Goal: Task Accomplishment & Management: Manage account settings

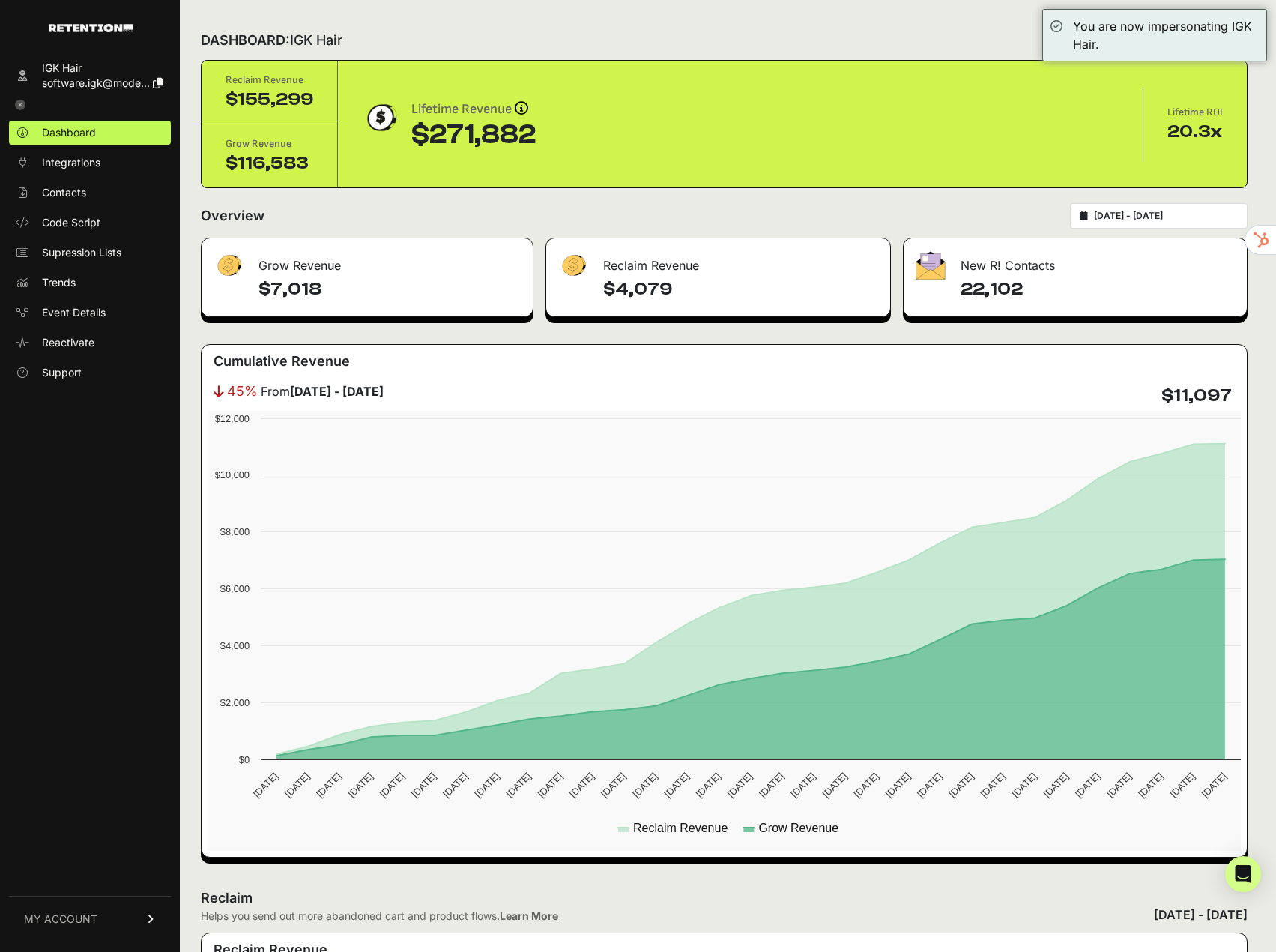
click at [121, 916] on link "MY ACCOUNT" at bounding box center [90, 918] width 162 height 45
click at [90, 866] on link "Billing" at bounding box center [90, 869] width 162 height 24
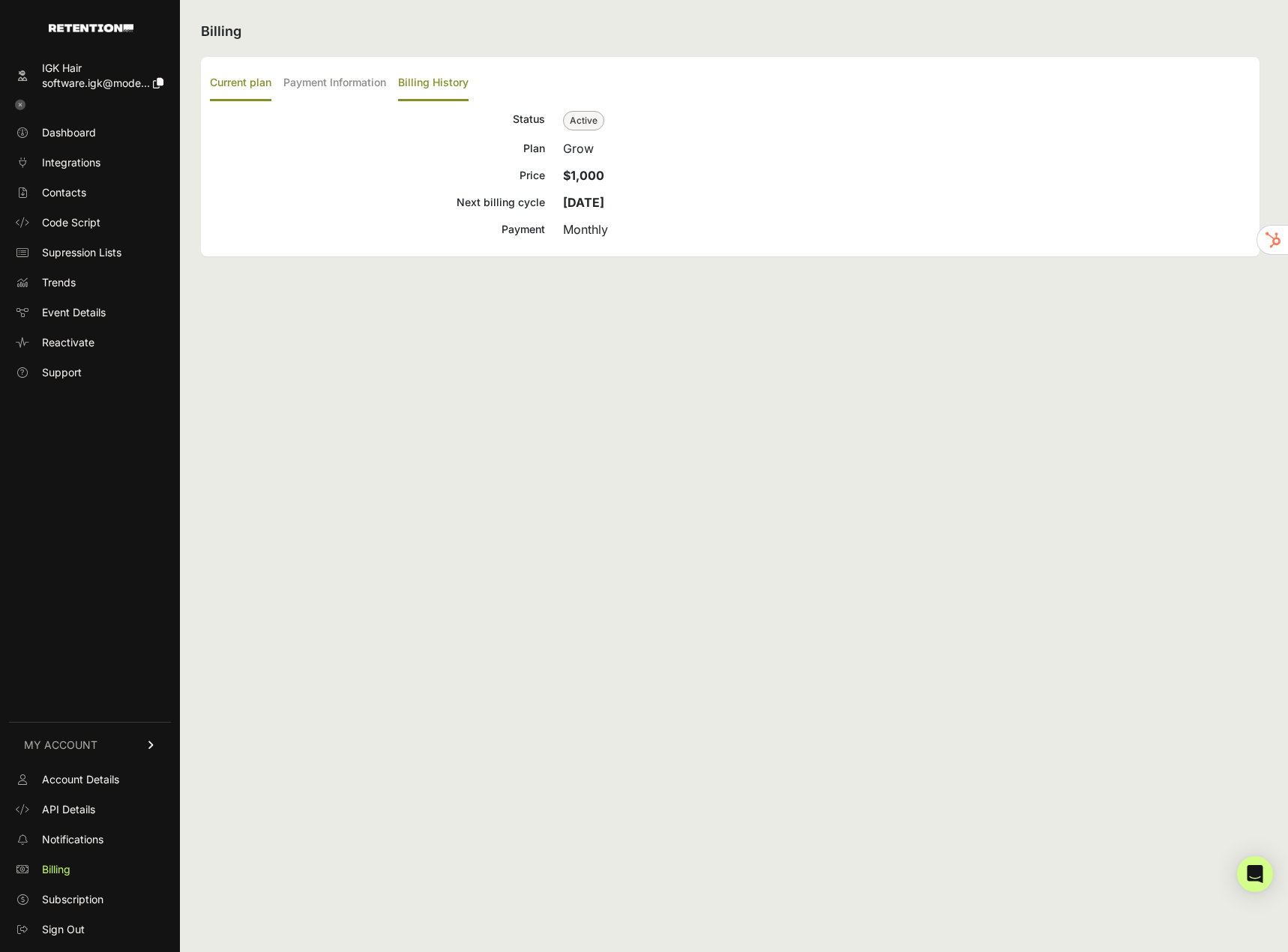
click at [405, 79] on label "Billing History" at bounding box center [433, 84] width 70 height 36
click at [0, 0] on input "Billing History" at bounding box center [0, 0] width 0 height 0
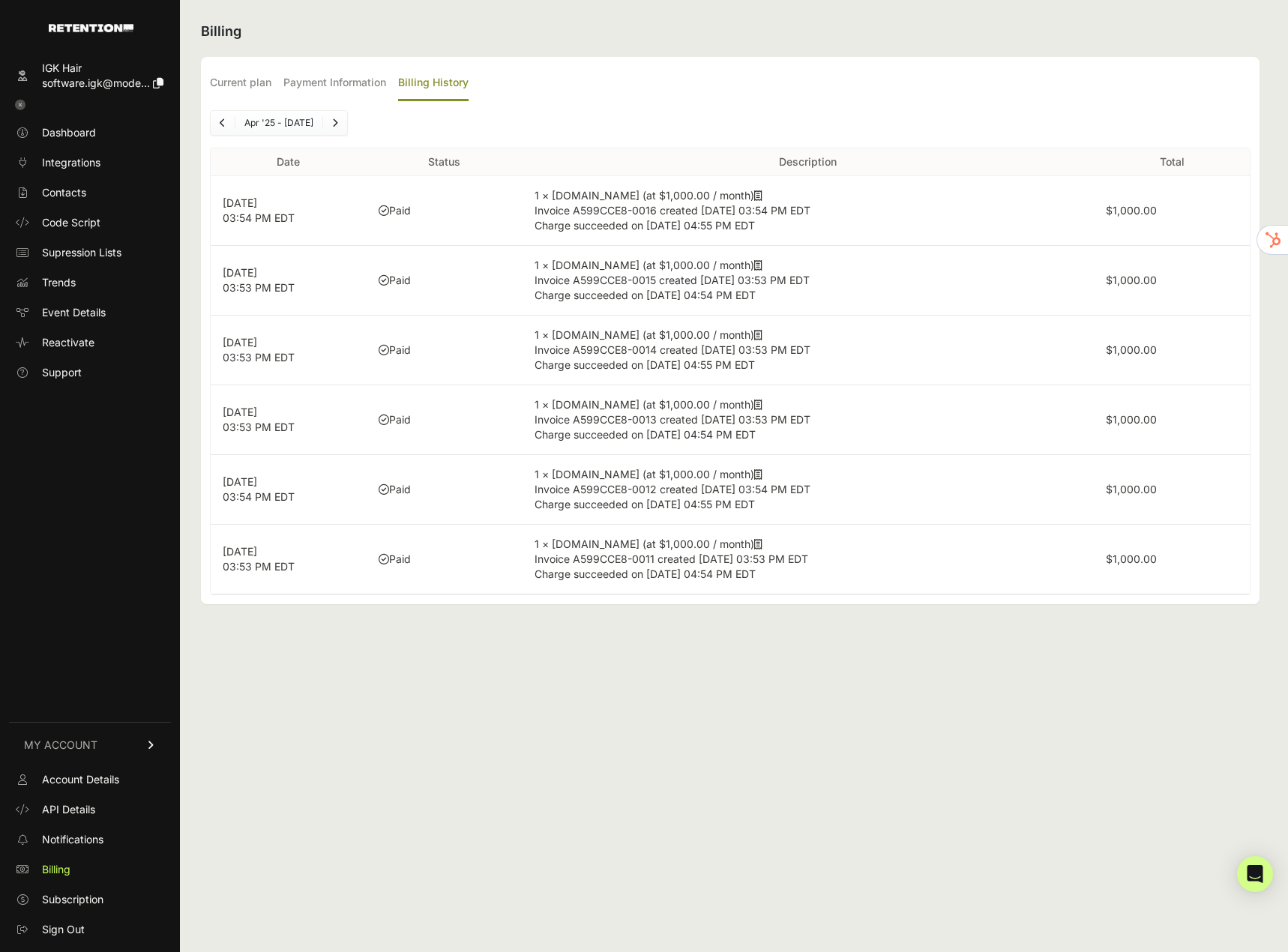
drag, startPoint x: 414, startPoint y: 174, endPoint x: 408, endPoint y: 195, distance: 21.8
click at [157, 83] on icon at bounding box center [159, 84] width 11 height 11
click at [86, 77] on span "software.igk@mode..." at bounding box center [95, 83] width 108 height 12
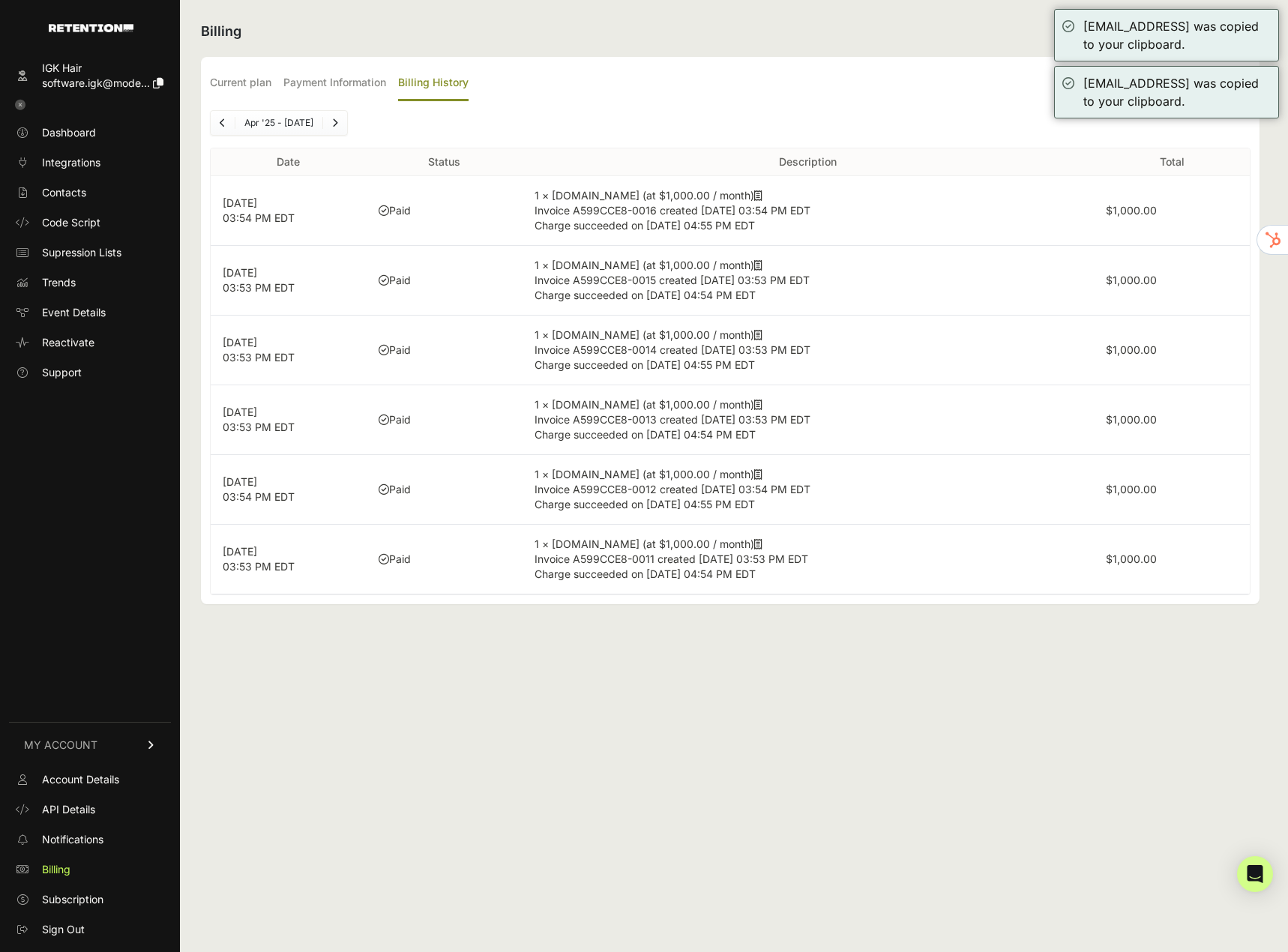
click at [21, 106] on icon at bounding box center [20, 105] width 11 height 11
